Goal: Use online tool/utility: Utilize a website feature to perform a specific function

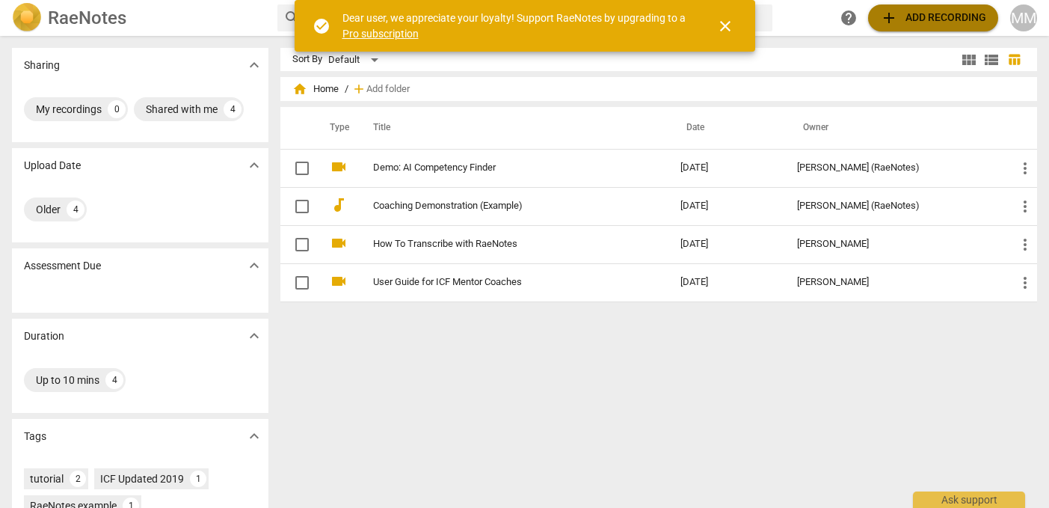
click at [906, 18] on span "add Add recording" at bounding box center [933, 18] width 106 height 18
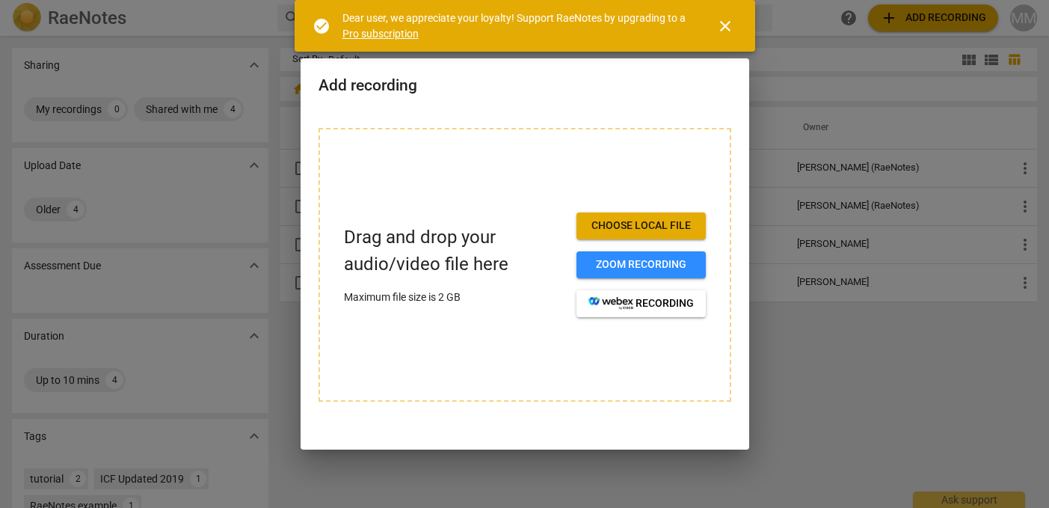
click at [661, 224] on span "Choose local file" at bounding box center [640, 225] width 105 height 15
click at [655, 224] on span "Choose local file" at bounding box center [640, 225] width 105 height 15
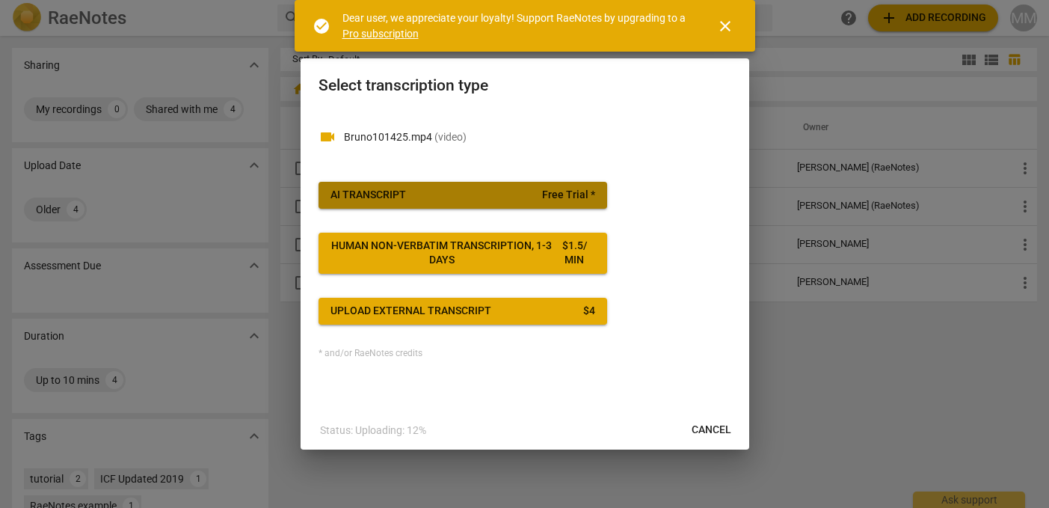
click at [584, 191] on span "Free Trial *" at bounding box center [568, 195] width 53 height 15
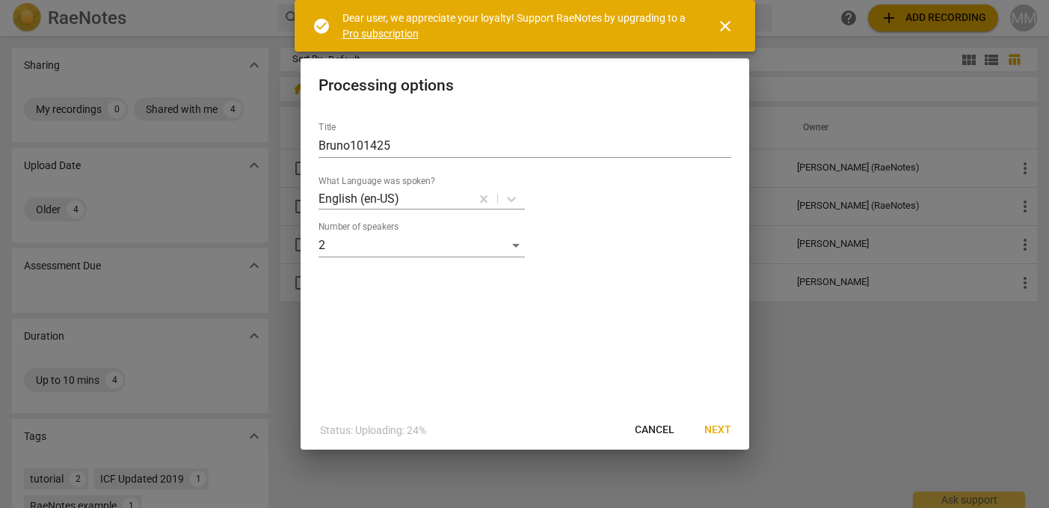
click at [720, 428] on span "Next" at bounding box center [717, 429] width 27 height 15
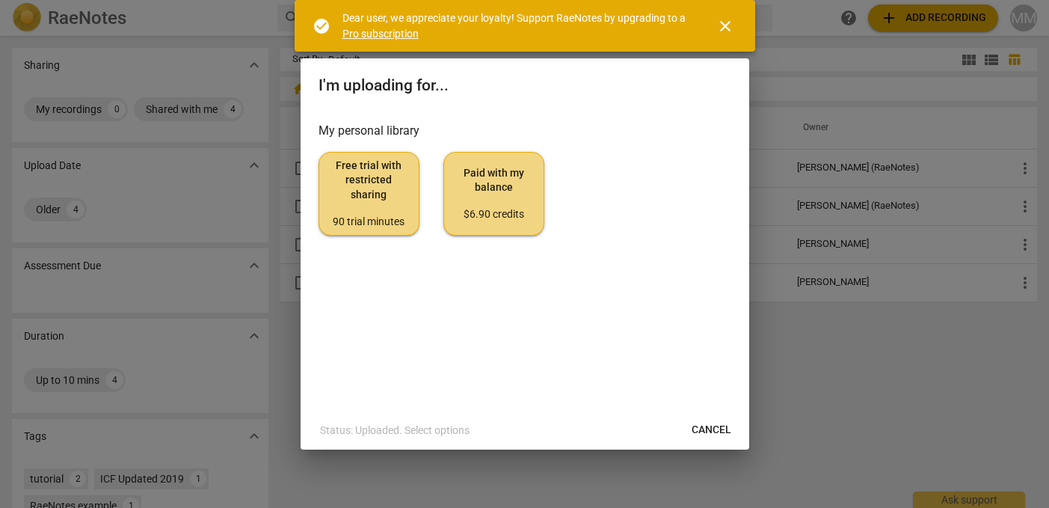
click at [378, 182] on span "Free trial with restricted sharing 90 trial minutes" at bounding box center [369, 193] width 76 height 70
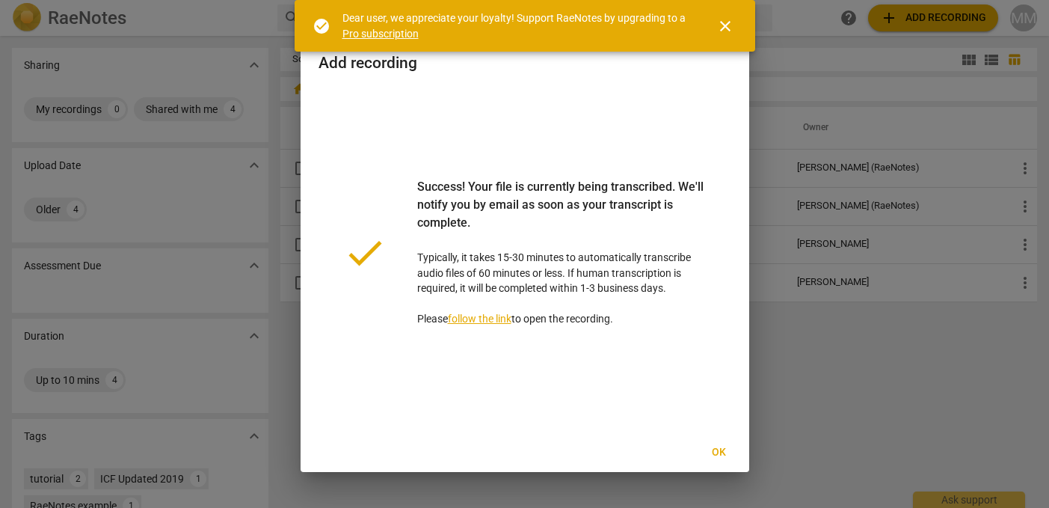
click at [721, 455] on span "Ok" at bounding box center [719, 452] width 24 height 15
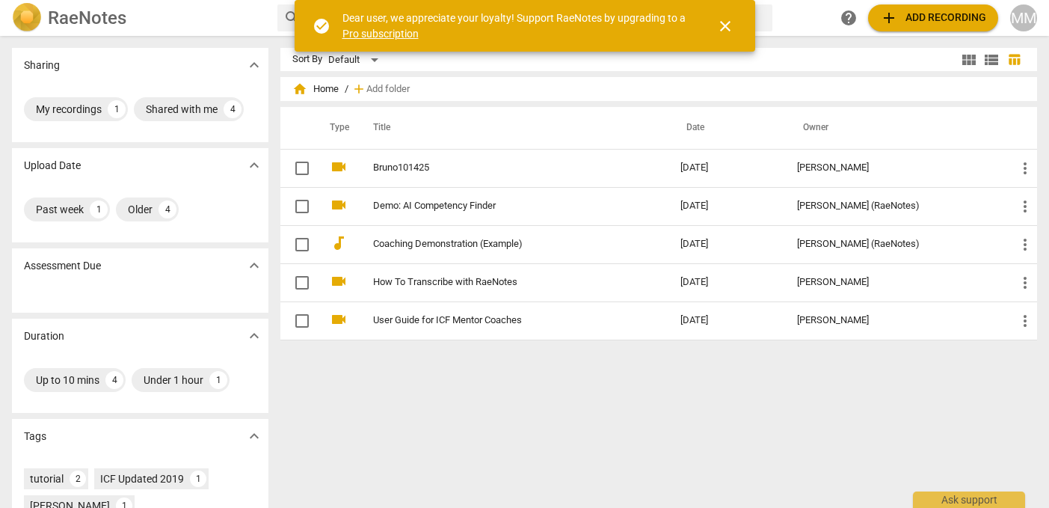
click at [247, 264] on span "expand_more" at bounding box center [254, 265] width 18 height 18
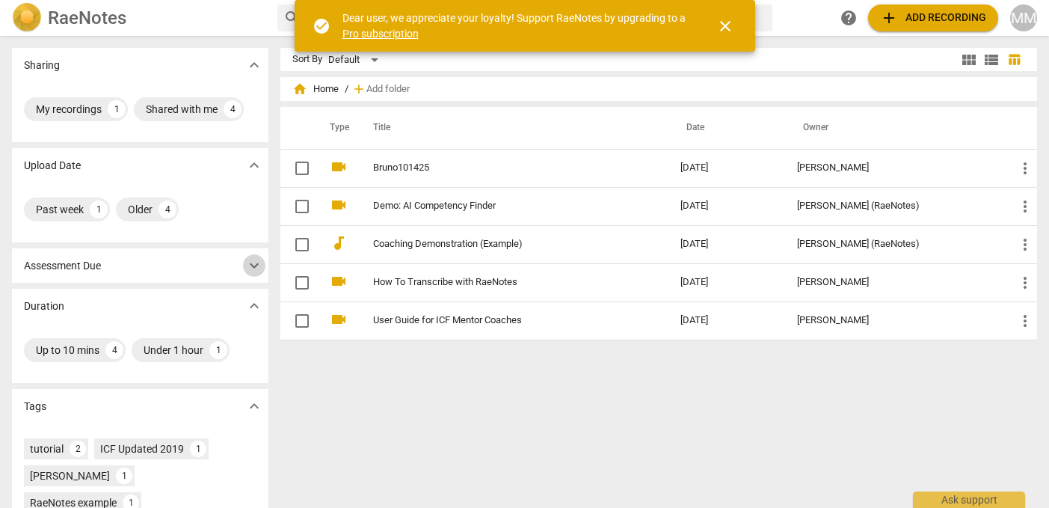
click at [245, 263] on span "expand_more" at bounding box center [254, 265] width 18 height 18
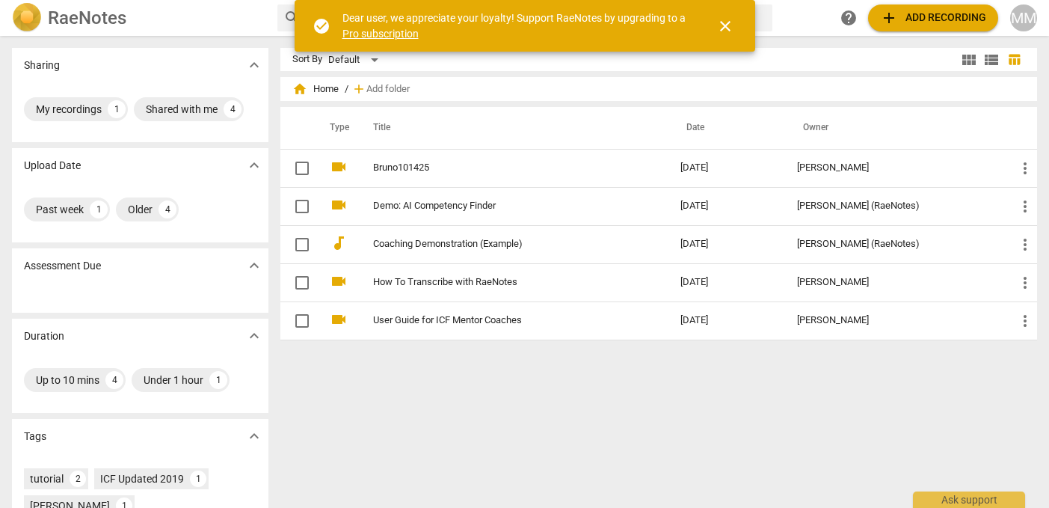
click at [719, 25] on span "close" at bounding box center [725, 26] width 18 height 18
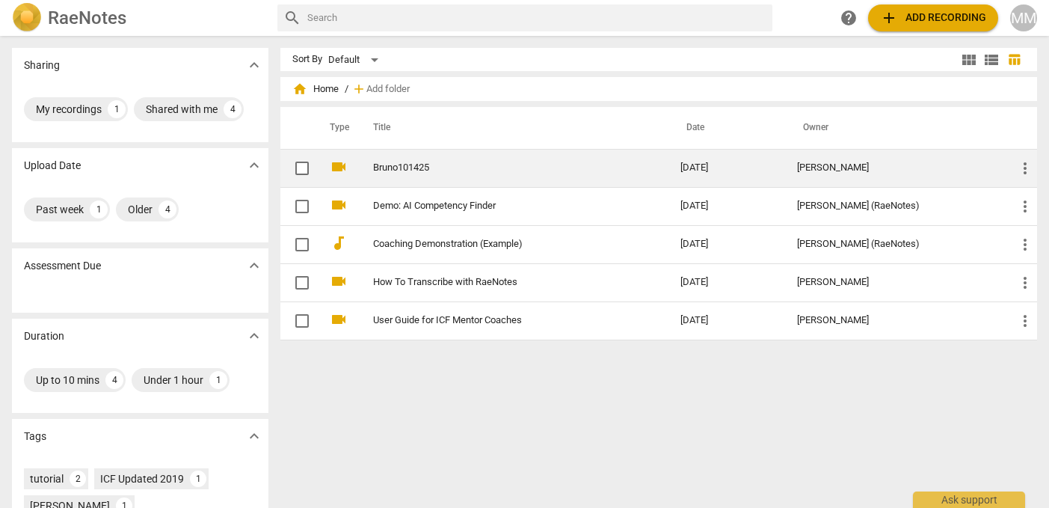
click at [1019, 168] on span "more_vert" at bounding box center [1025, 168] width 18 height 18
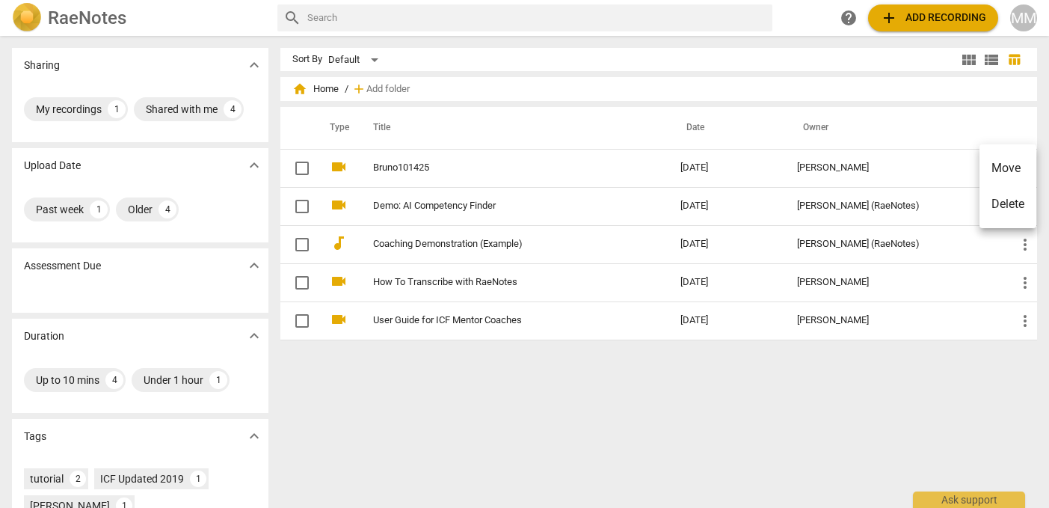
click at [299, 168] on div at bounding box center [524, 254] width 1049 height 508
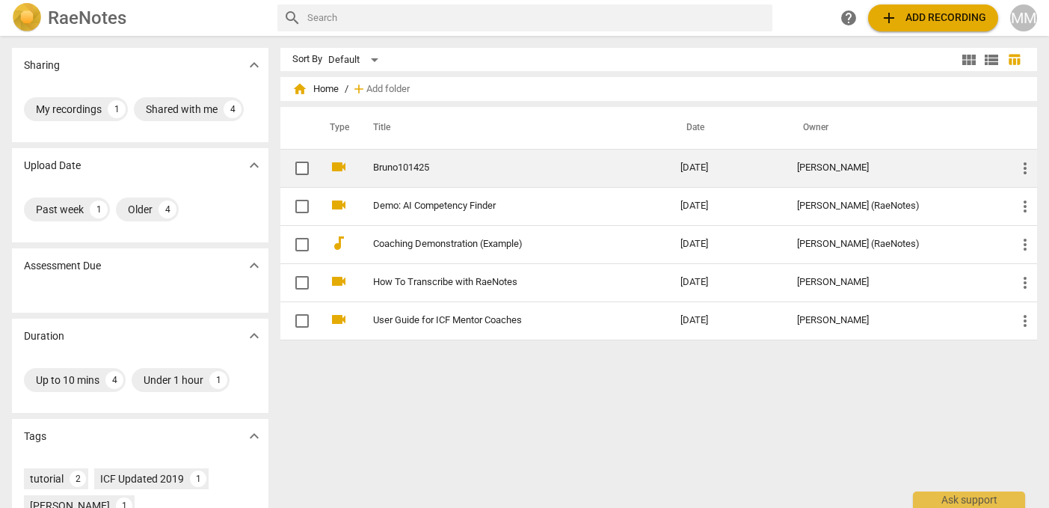
click at [1018, 165] on span "more_vert" at bounding box center [1025, 168] width 18 height 18
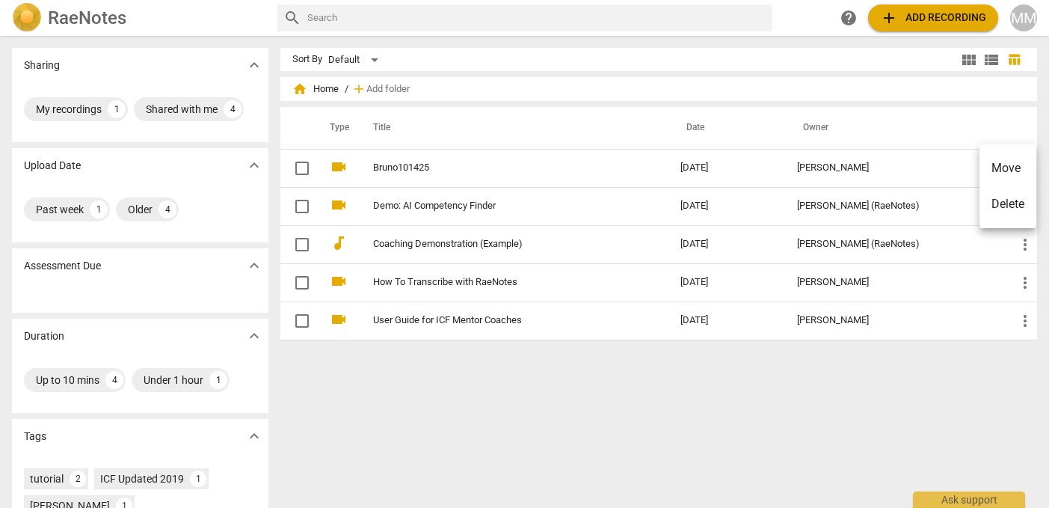
click at [835, 437] on div at bounding box center [524, 254] width 1049 height 508
click at [70, 106] on div "My recordings" at bounding box center [69, 109] width 66 height 15
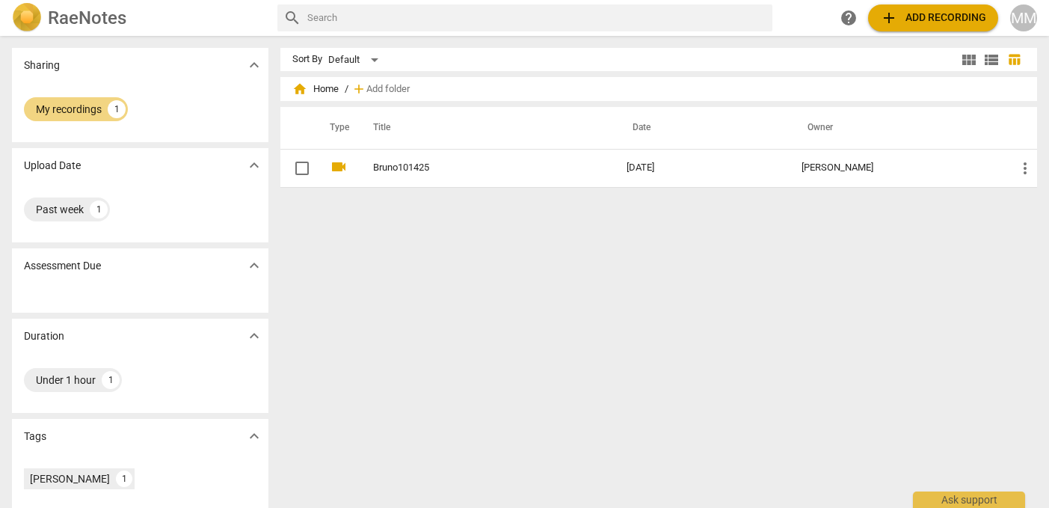
click at [960, 59] on span "view_module" at bounding box center [969, 60] width 18 height 18
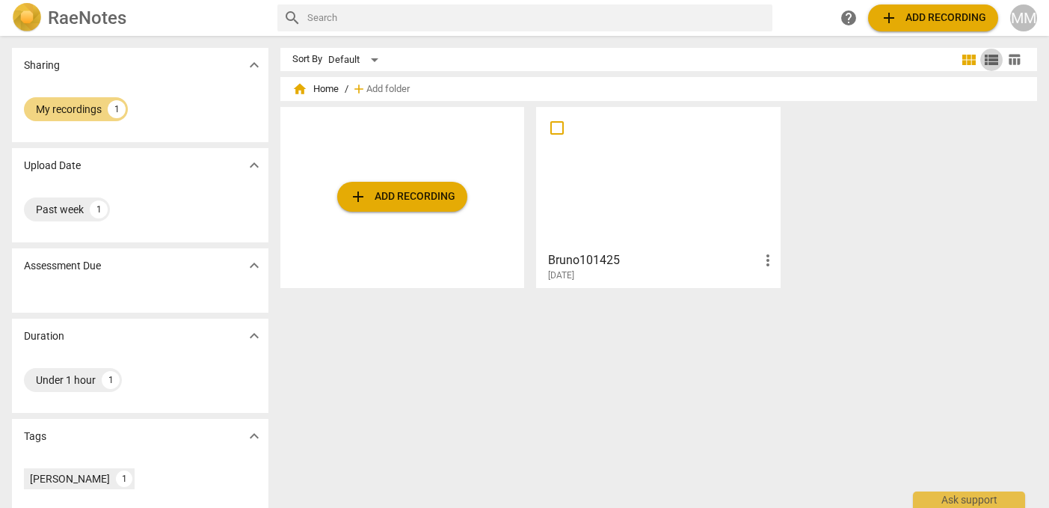
click at [982, 59] on span "view_list" at bounding box center [991, 60] width 18 height 18
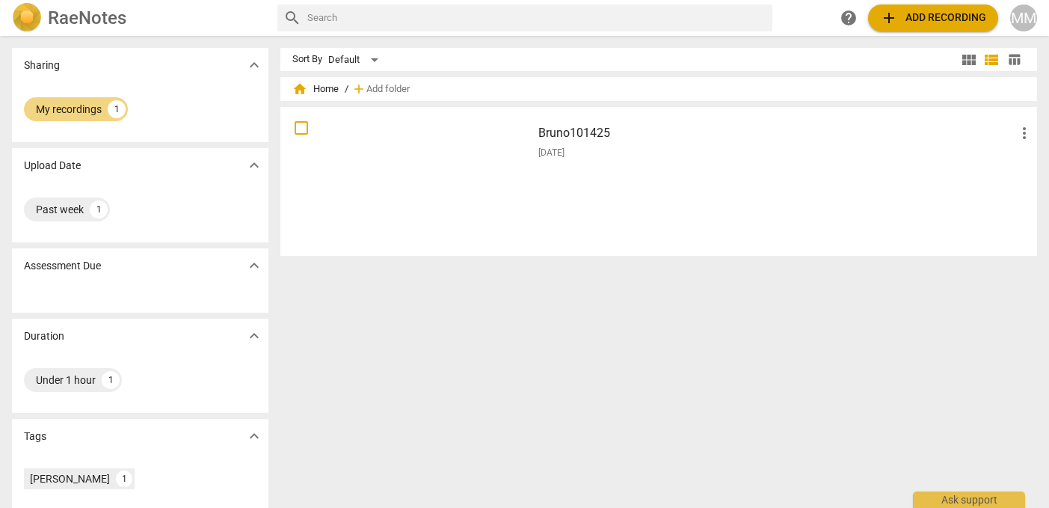
click at [1009, 60] on span "table_chart" at bounding box center [1014, 59] width 14 height 14
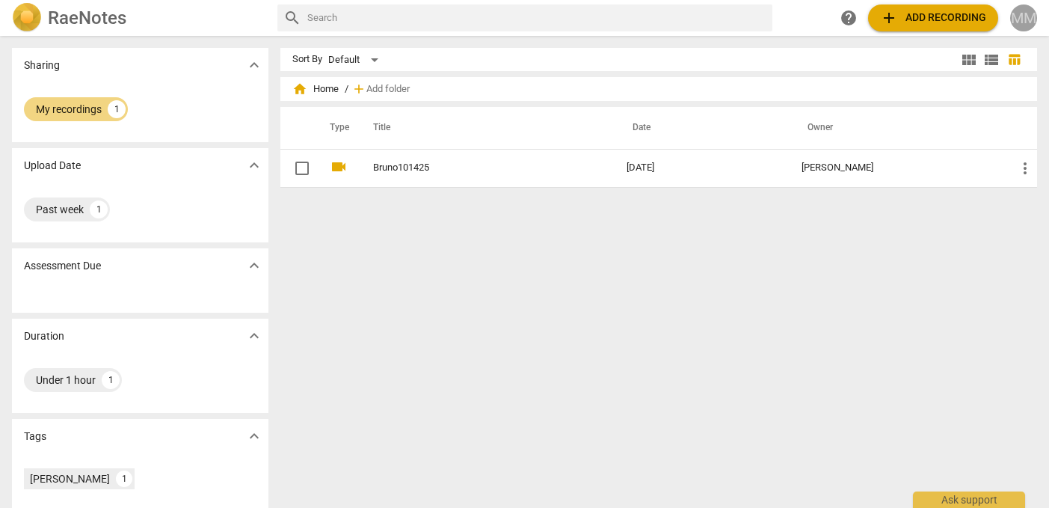
click at [1021, 19] on div "MM" at bounding box center [1023, 17] width 27 height 27
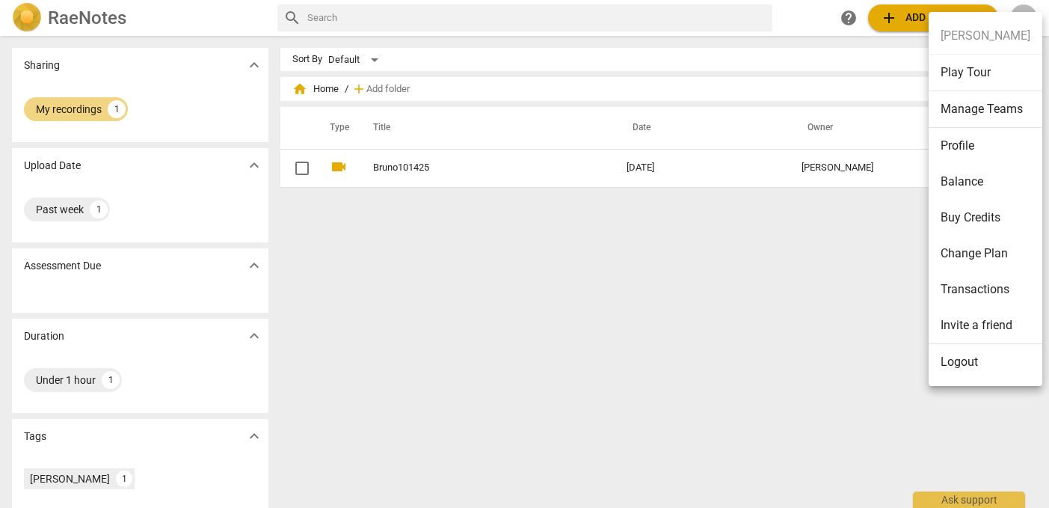
click at [254, 260] on div at bounding box center [524, 254] width 1049 height 508
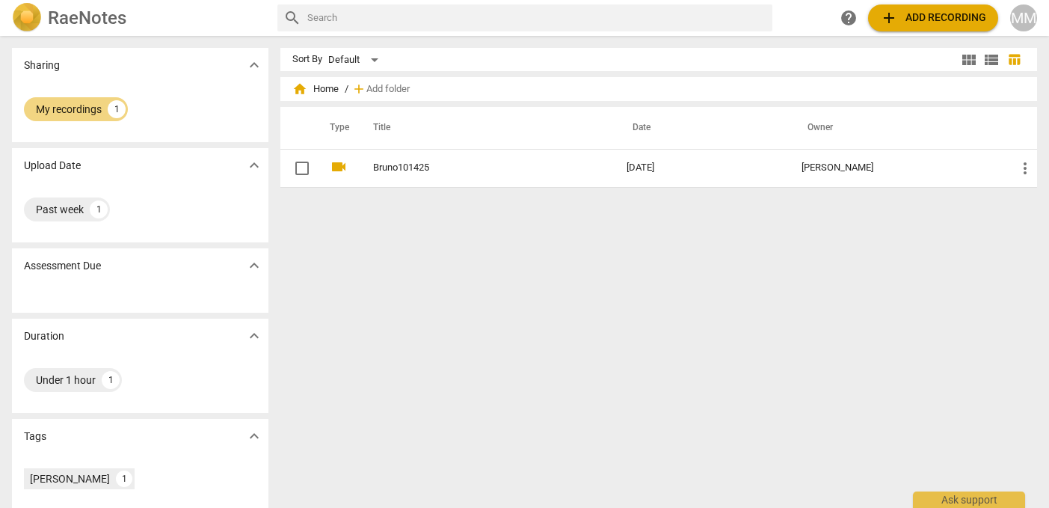
click at [249, 336] on span "expand_more" at bounding box center [254, 336] width 18 height 18
click at [251, 66] on span "expand_more" at bounding box center [254, 65] width 18 height 18
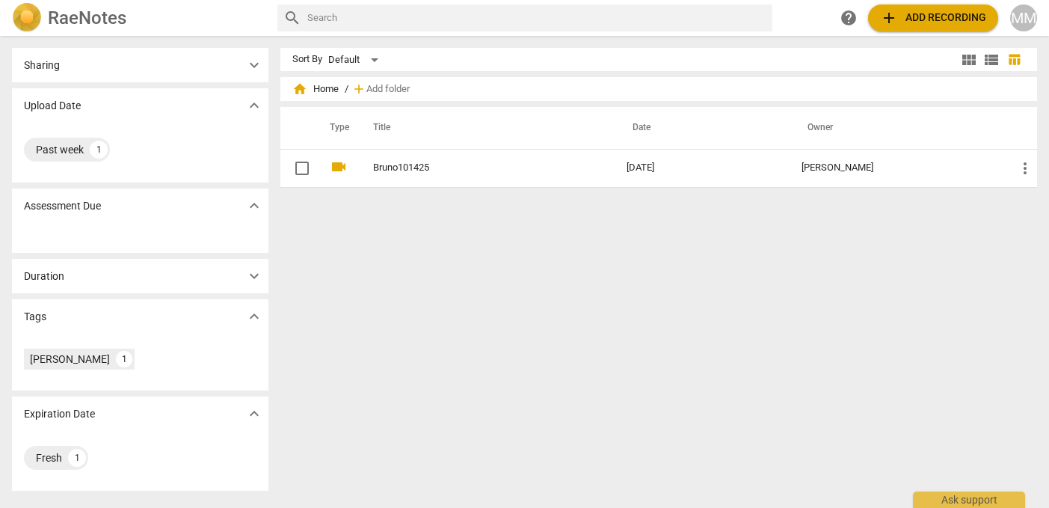
click at [252, 63] on span "expand_more" at bounding box center [254, 65] width 18 height 18
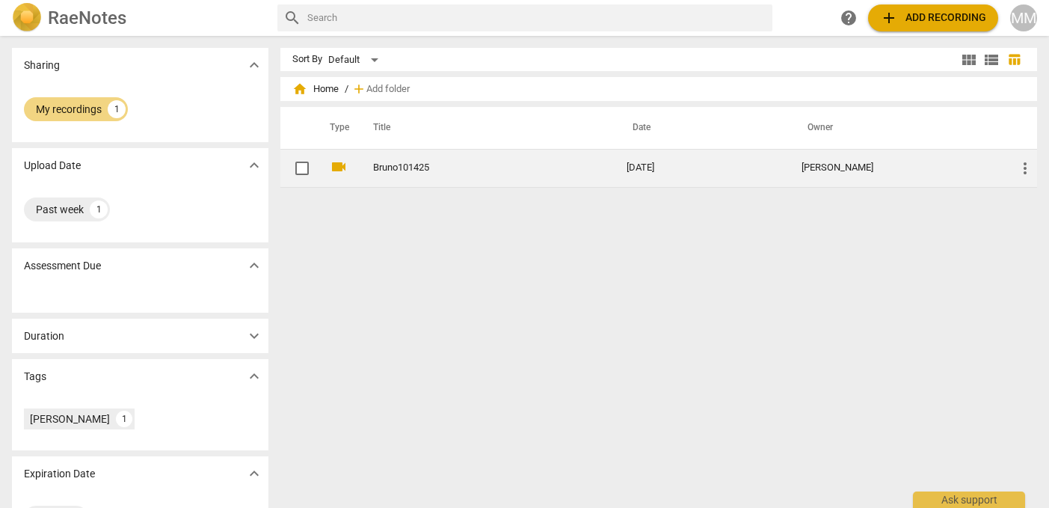
click at [405, 168] on link "Bruno101425" at bounding box center [473, 167] width 200 height 11
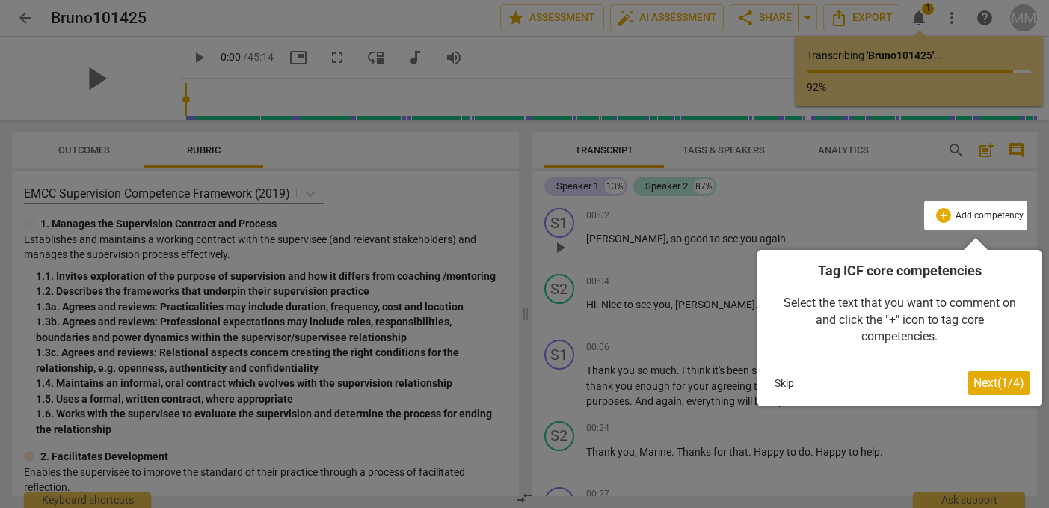
click at [985, 382] on span "Next ( 1 / 4 )" at bounding box center [998, 382] width 51 height 14
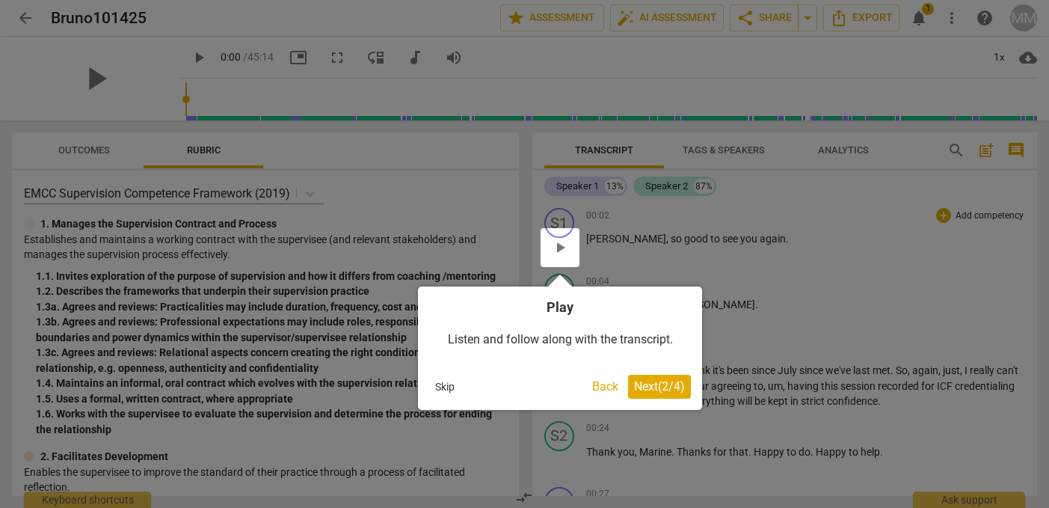
click at [446, 384] on button "Skip" at bounding box center [444, 386] width 31 height 22
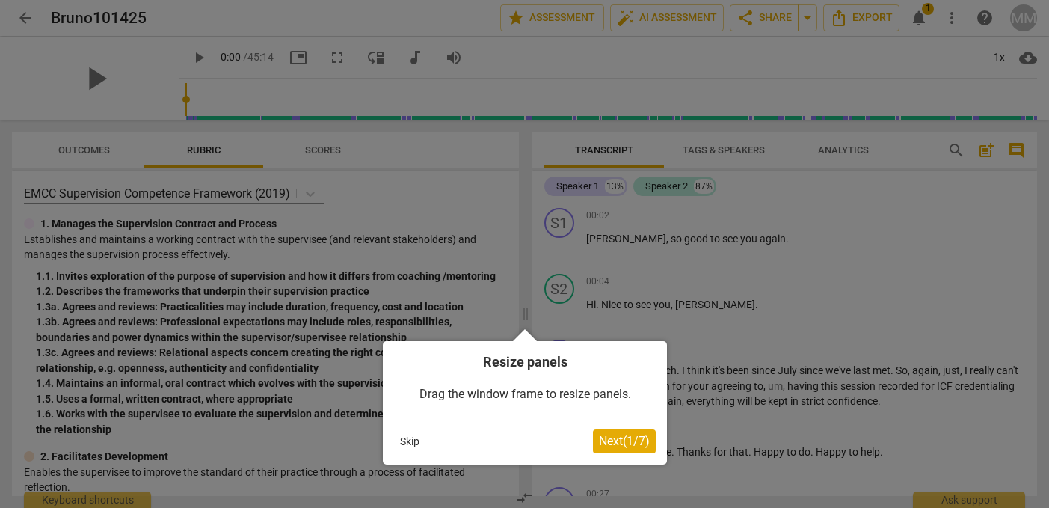
click at [400, 442] on button "Skip" at bounding box center [409, 441] width 31 height 22
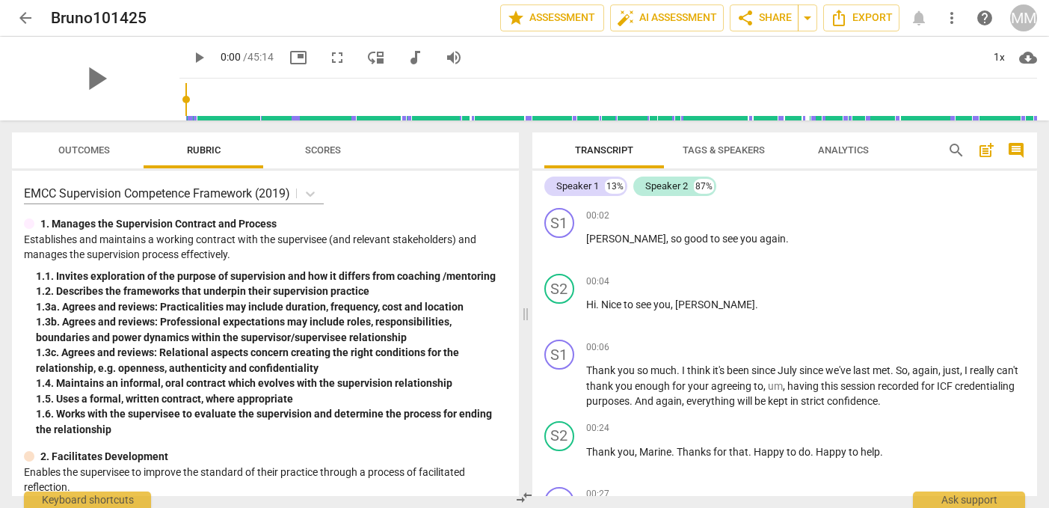
click at [80, 152] on span "Outcomes" at bounding box center [84, 149] width 52 height 11
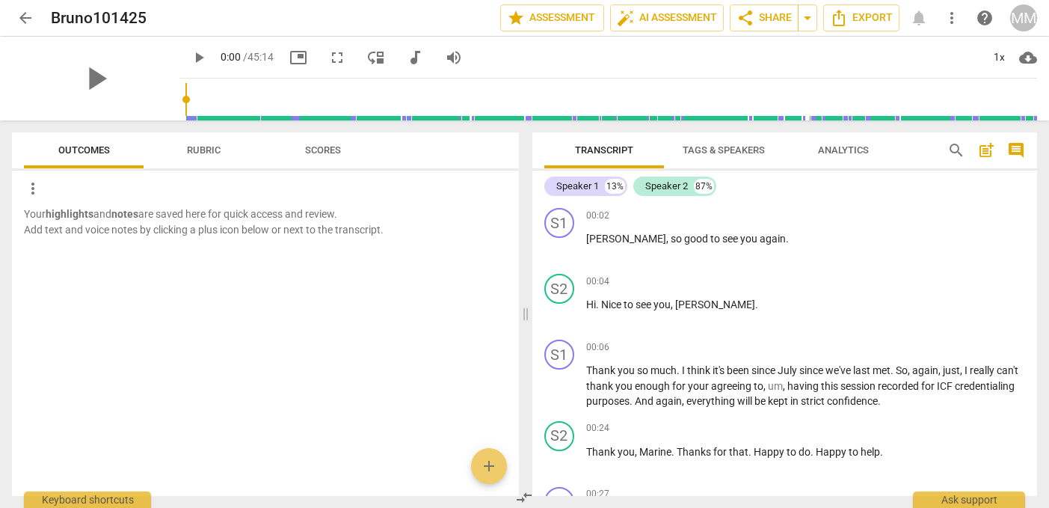
click at [191, 148] on span "Rubric" at bounding box center [204, 149] width 34 height 11
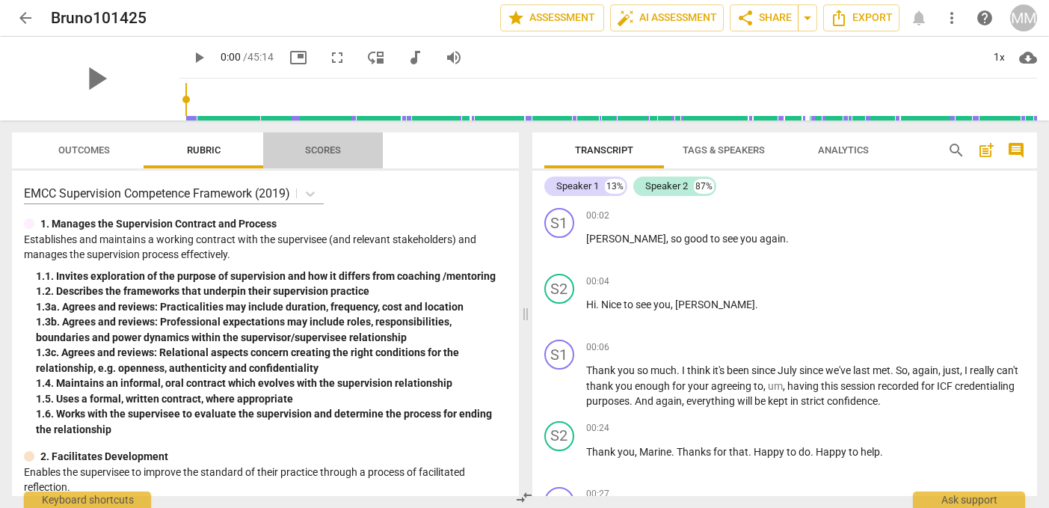
click at [318, 149] on span "Scores" at bounding box center [323, 149] width 36 height 11
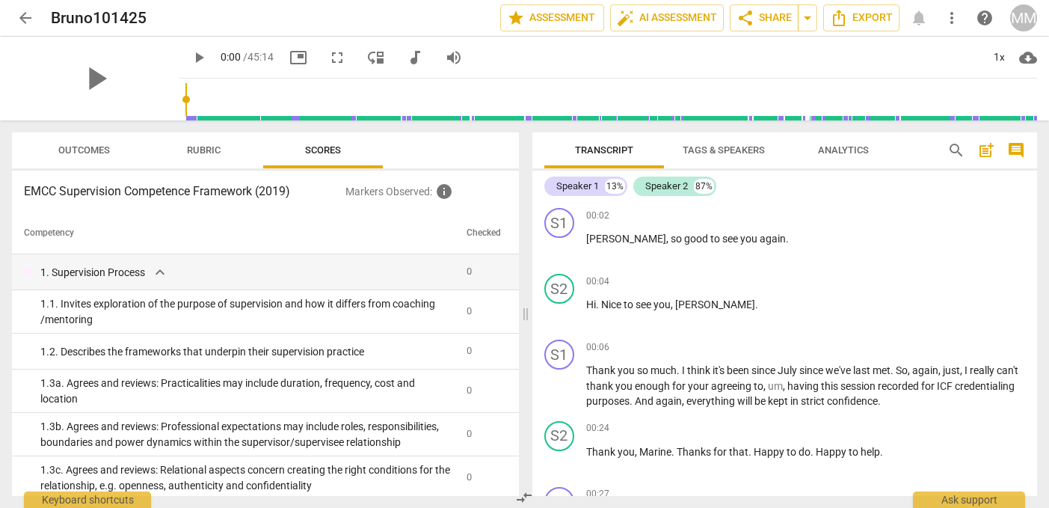
click at [842, 147] on span "Analytics" at bounding box center [843, 149] width 51 height 11
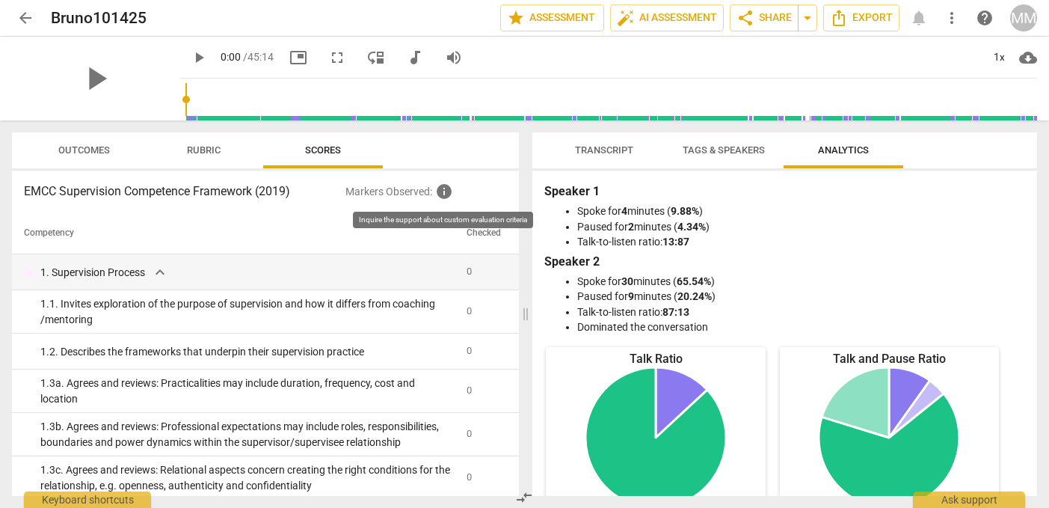
click at [445, 192] on span "info" at bounding box center [444, 191] width 18 height 18
click at [443, 192] on span "info" at bounding box center [444, 191] width 18 height 18
click at [199, 150] on span "Rubric" at bounding box center [204, 149] width 34 height 11
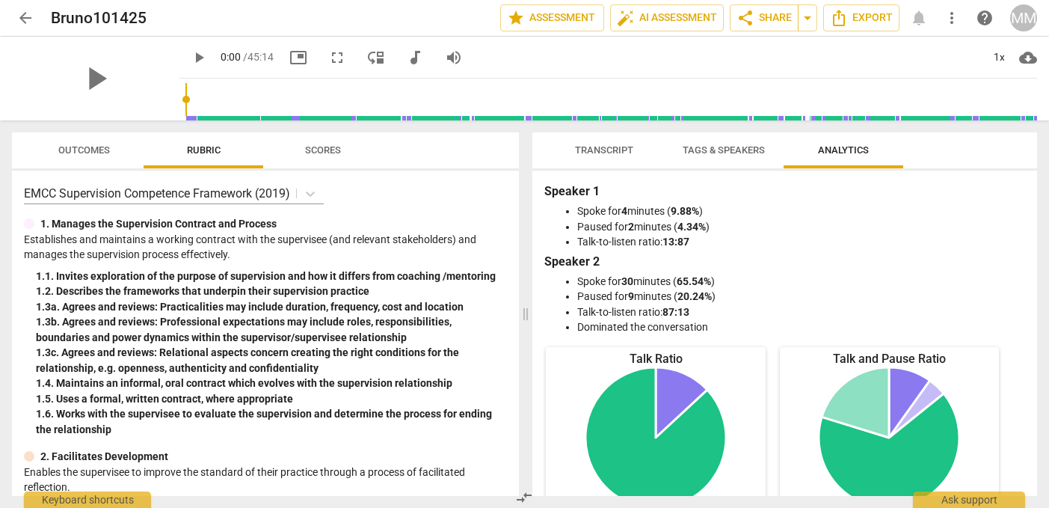
click at [90, 142] on span "Outcomes" at bounding box center [83, 151] width 87 height 20
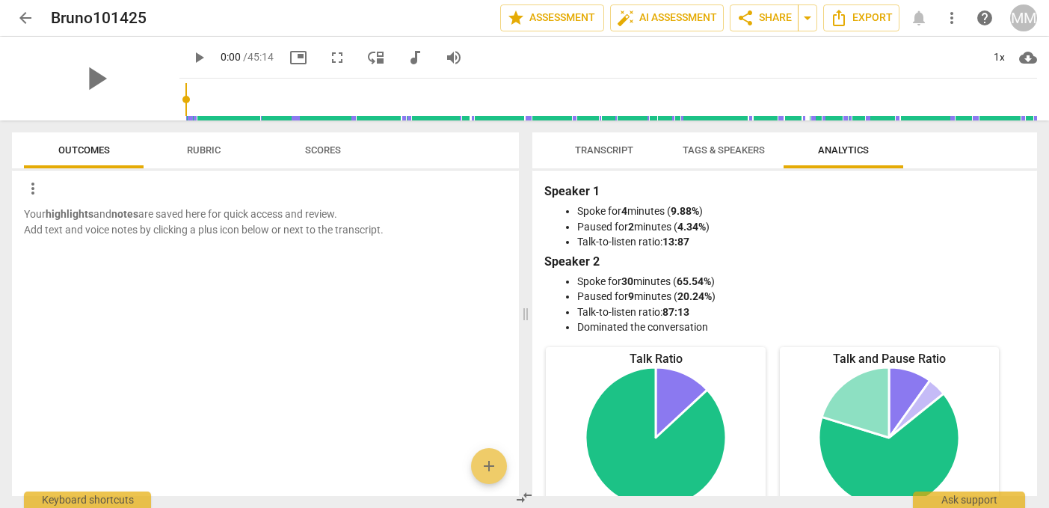
click at [34, 188] on span "more_vert" at bounding box center [33, 188] width 18 height 18
click at [324, 150] on div at bounding box center [524, 254] width 1049 height 508
click at [324, 150] on span "Scores" at bounding box center [323, 149] width 36 height 11
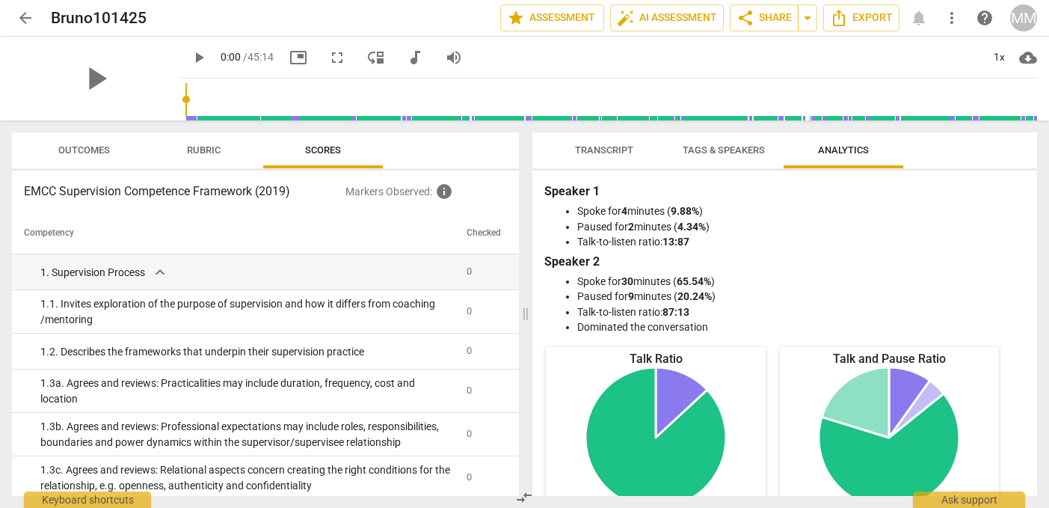
click at [730, 148] on span "Tags & Speakers" at bounding box center [724, 149] width 82 height 11
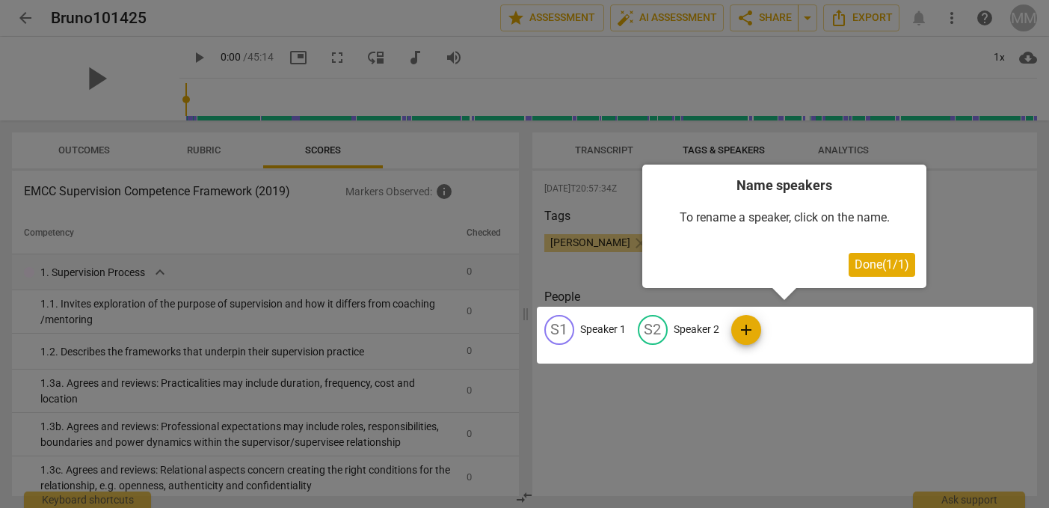
click at [857, 259] on span "Done ( 1 / 1 )" at bounding box center [881, 264] width 55 height 14
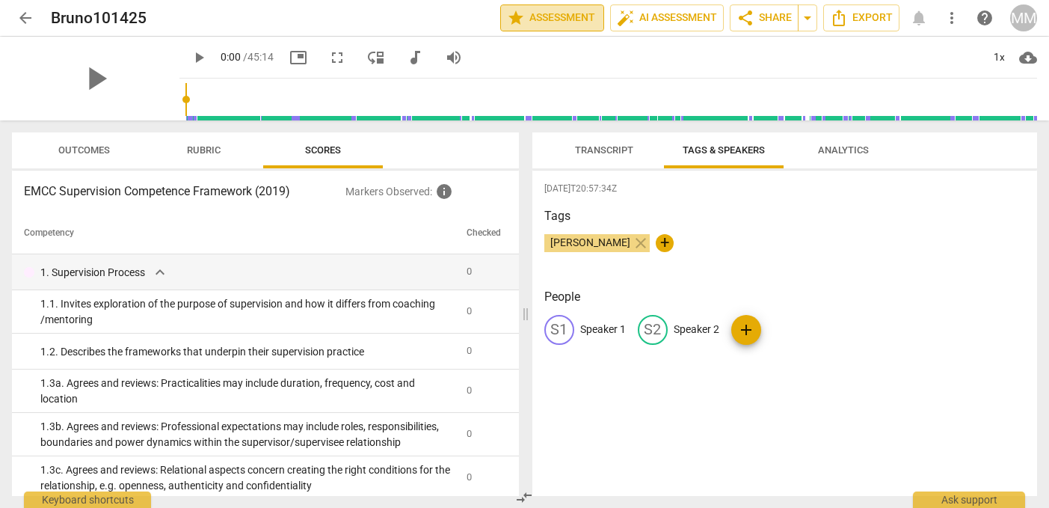
click at [553, 16] on span "star Assessment" at bounding box center [552, 18] width 90 height 18
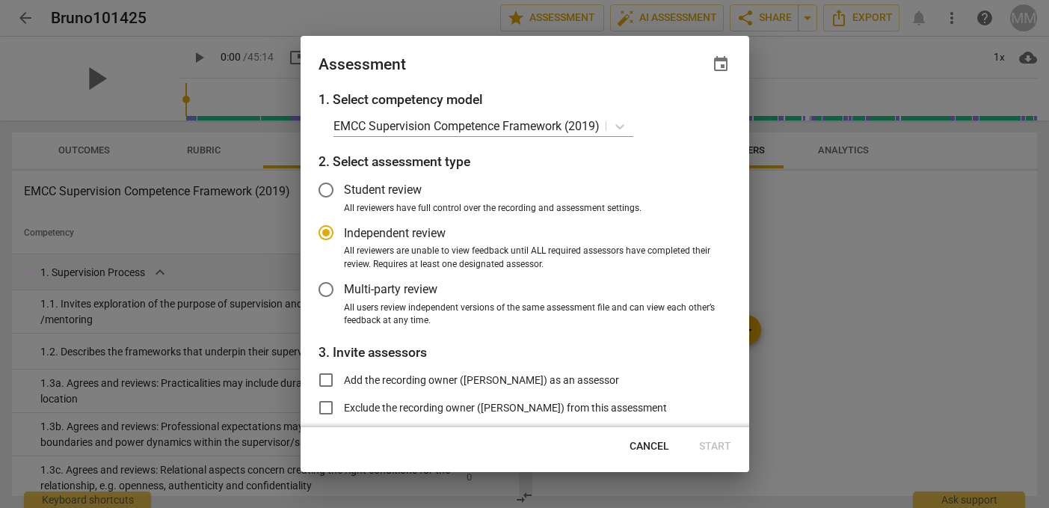
radio input "false"
click at [329, 186] on input "Student review" at bounding box center [326, 190] width 36 height 36
radio input "false"
click at [331, 235] on input "Independent review" at bounding box center [326, 233] width 36 height 36
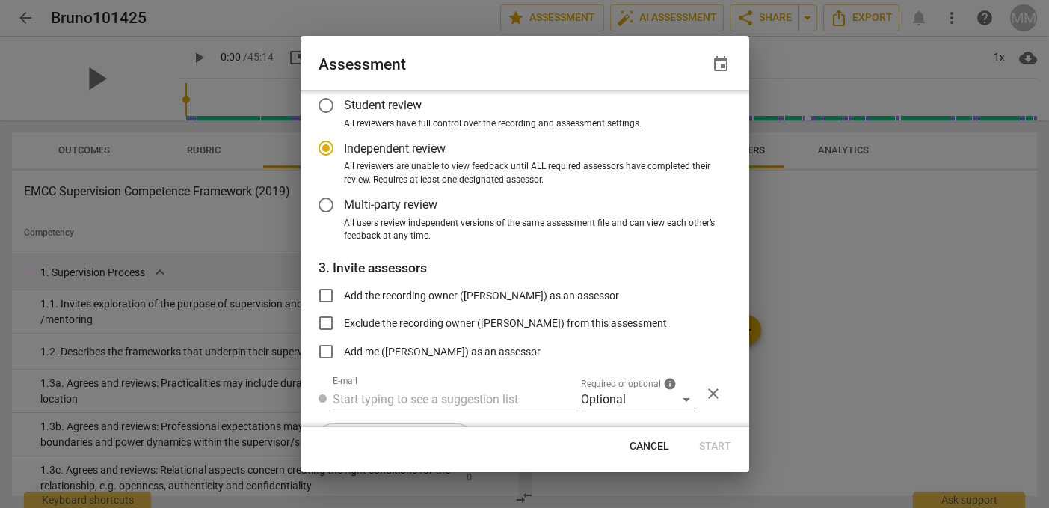
scroll to position [125, 0]
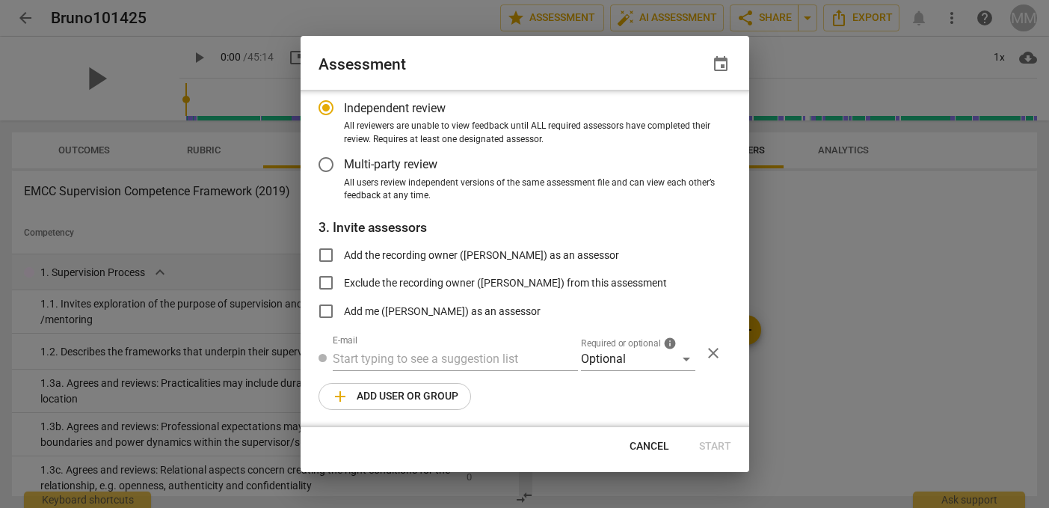
click at [659, 71] on div "Assessment event" at bounding box center [524, 64] width 413 height 21
click at [678, 18] on div at bounding box center [524, 254] width 1049 height 508
radio input "false"
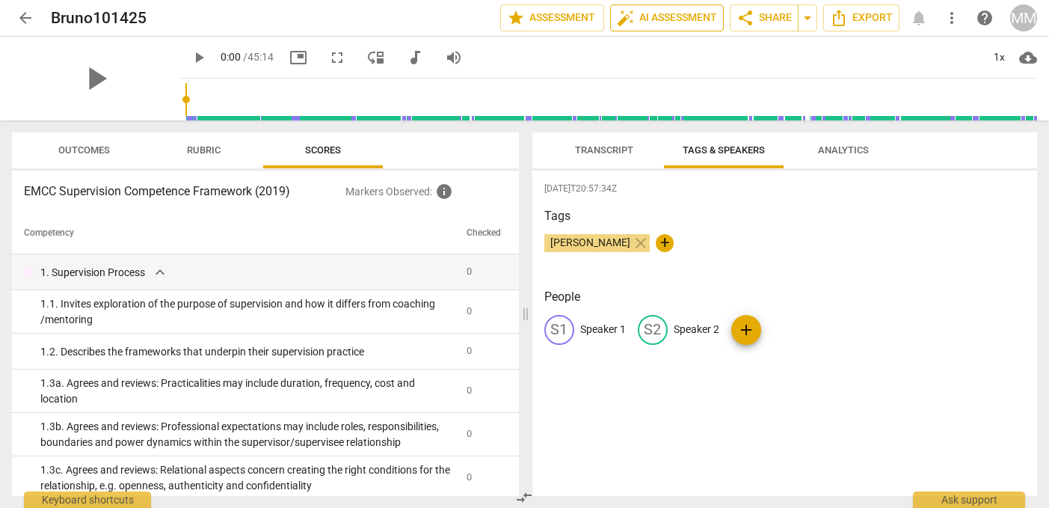
click at [677, 17] on span "auto_fix_high AI Assessment" at bounding box center [667, 18] width 100 height 18
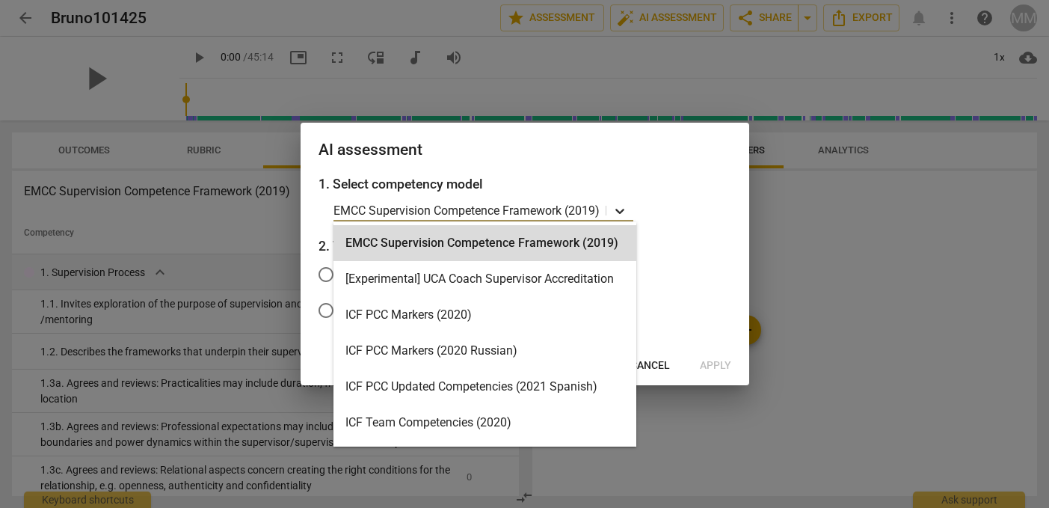
click at [622, 209] on icon at bounding box center [619, 210] width 15 height 15
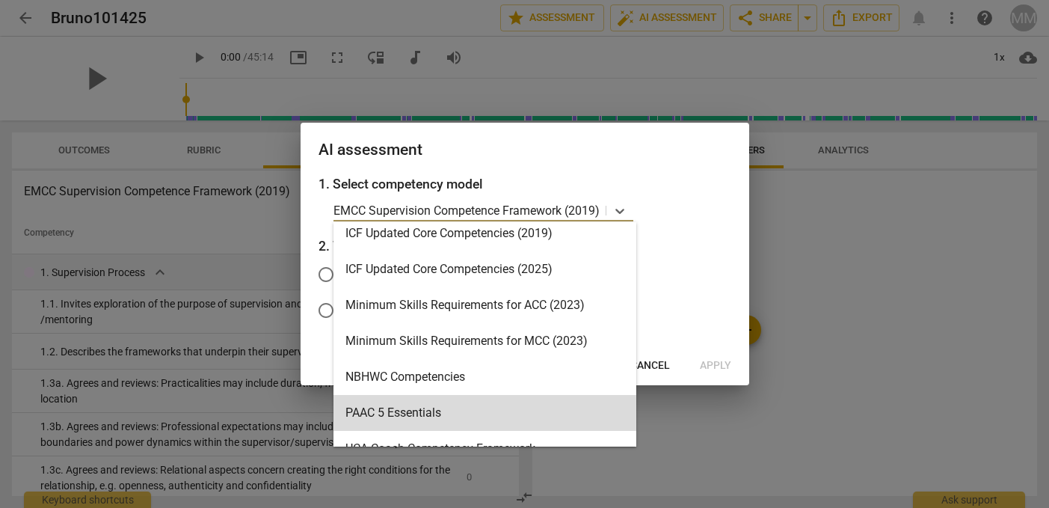
scroll to position [295, 0]
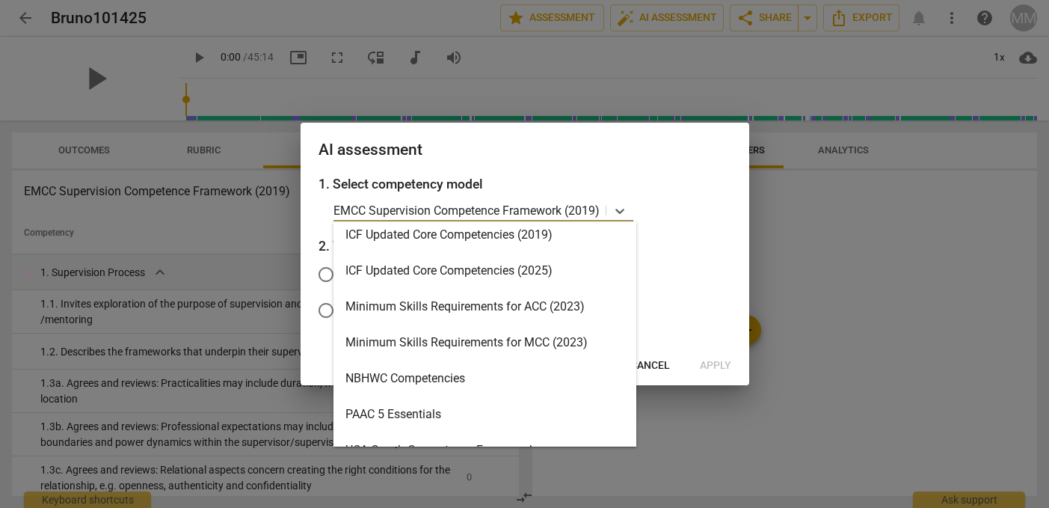
click at [469, 335] on div "Minimum Skills Requirements for MCC (2023)" at bounding box center [484, 342] width 303 height 36
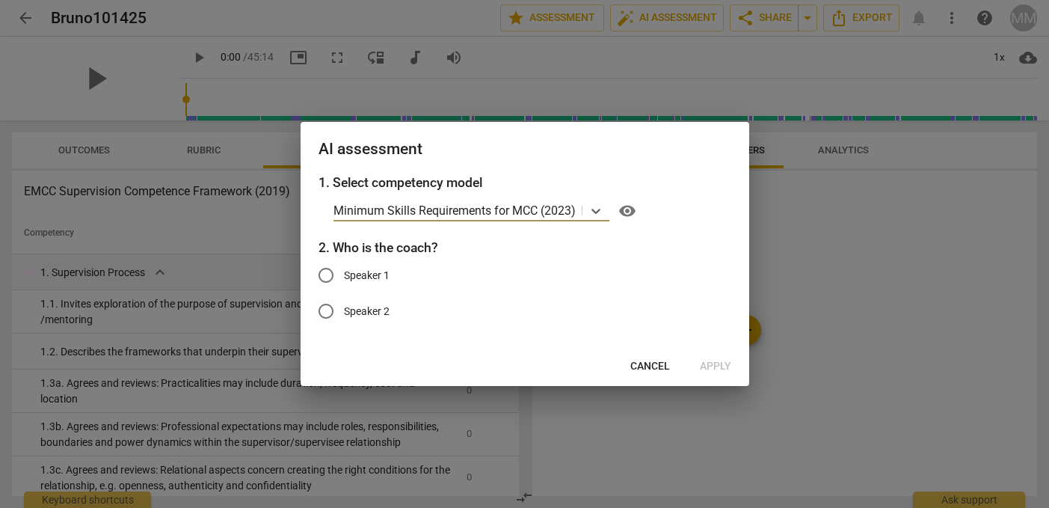
click at [323, 275] on input "Speaker 1" at bounding box center [326, 275] width 36 height 36
radio input "true"
click at [649, 359] on span "Cancel" at bounding box center [650, 366] width 40 height 15
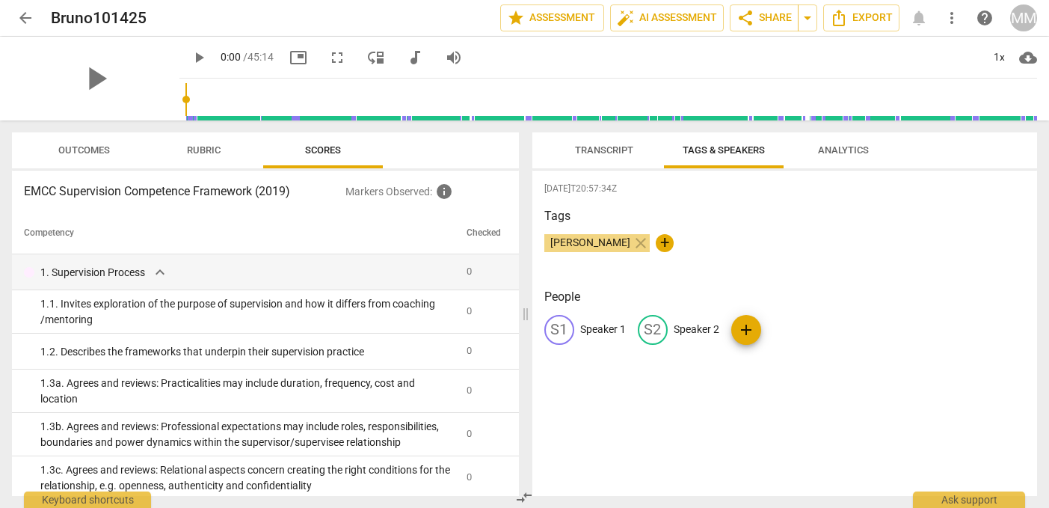
click at [597, 150] on span "Transcript" at bounding box center [604, 149] width 58 height 11
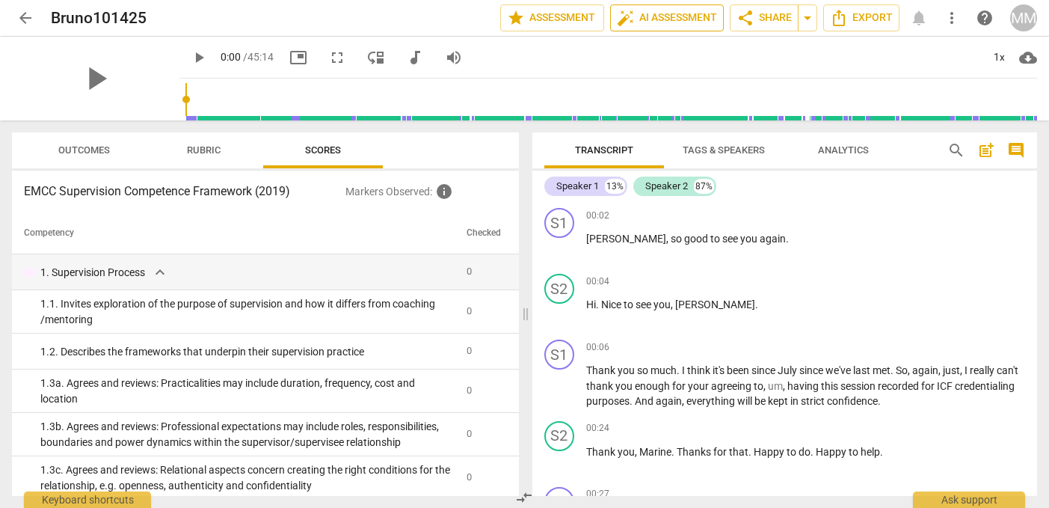
click at [685, 19] on span "auto_fix_high AI Assessment" at bounding box center [667, 18] width 100 height 18
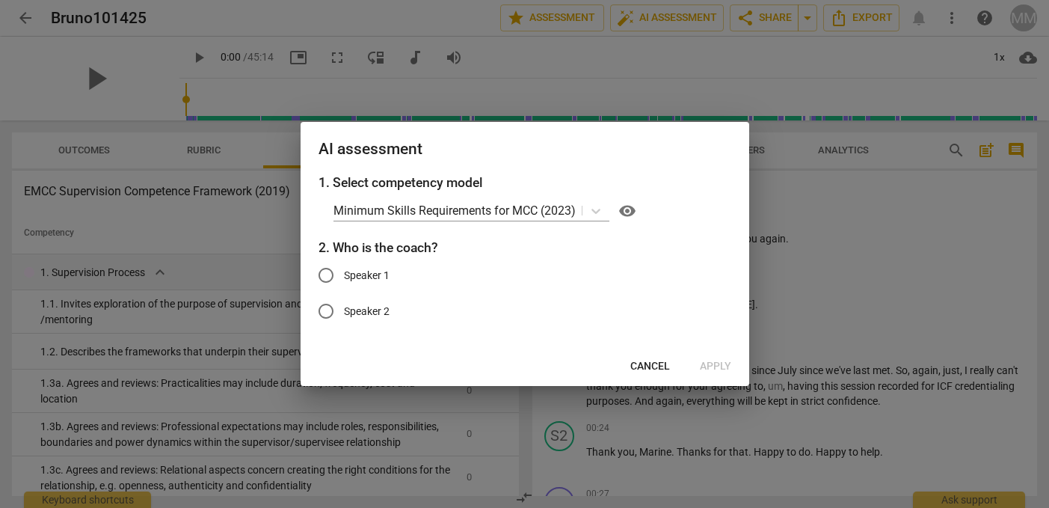
click at [330, 271] on input "Speaker 1" at bounding box center [326, 275] width 36 height 36
radio input "true"
click at [715, 368] on span "Apply" at bounding box center [715, 366] width 31 height 15
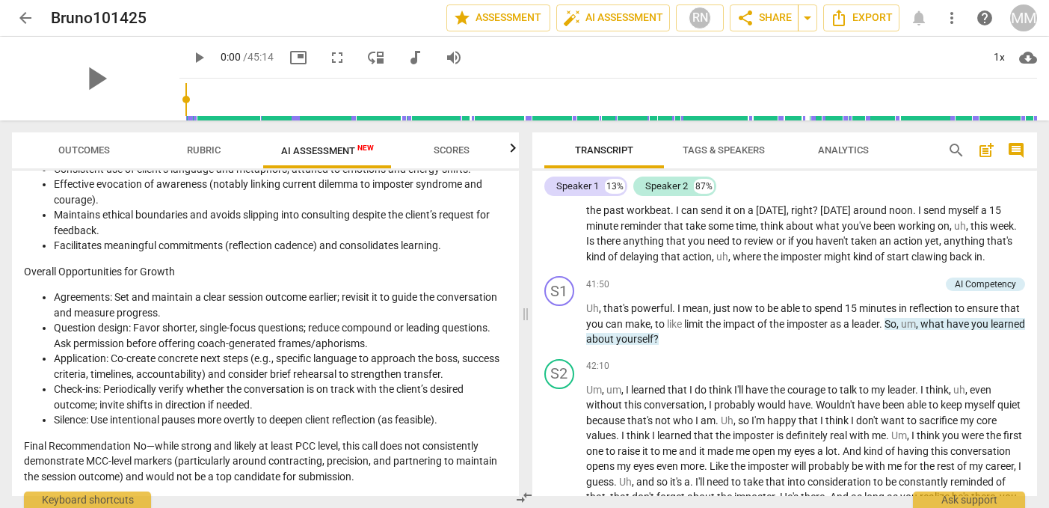
scroll to position [8160, 0]
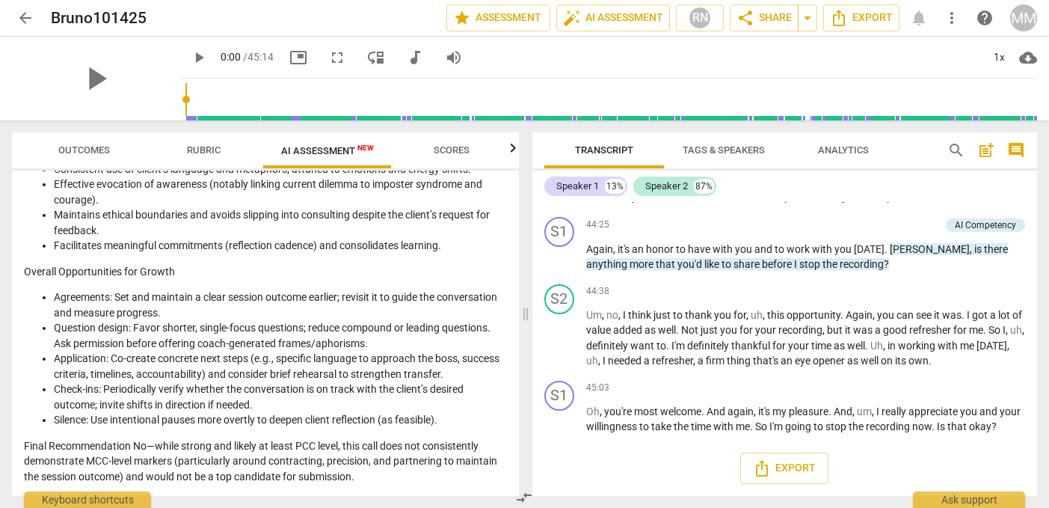
drag, startPoint x: 588, startPoint y: 238, endPoint x: 655, endPoint y: 449, distance: 220.6
click at [655, 449] on div "S1 play_arrow pause 00:02 + Add competency keyboard_arrow_right [PERSON_NAME] ,…" at bounding box center [784, 349] width 505 height 294
